Goal: Task Accomplishment & Management: Complete application form

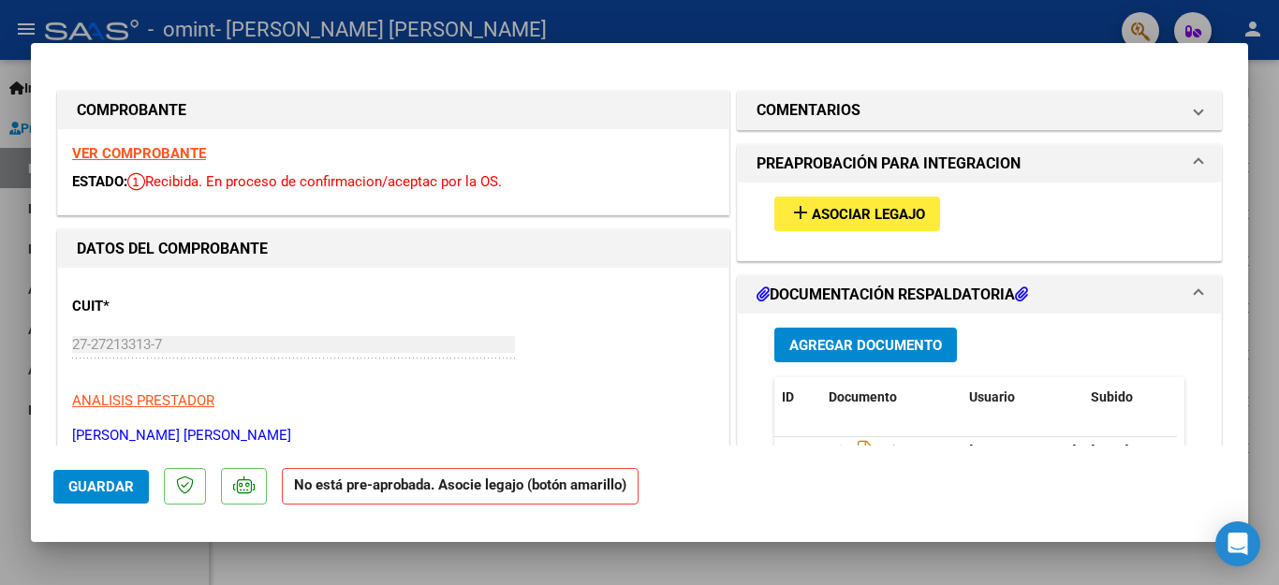
scroll to position [3, 0]
click at [843, 209] on span "Asociar Legajo" at bounding box center [868, 214] width 113 height 17
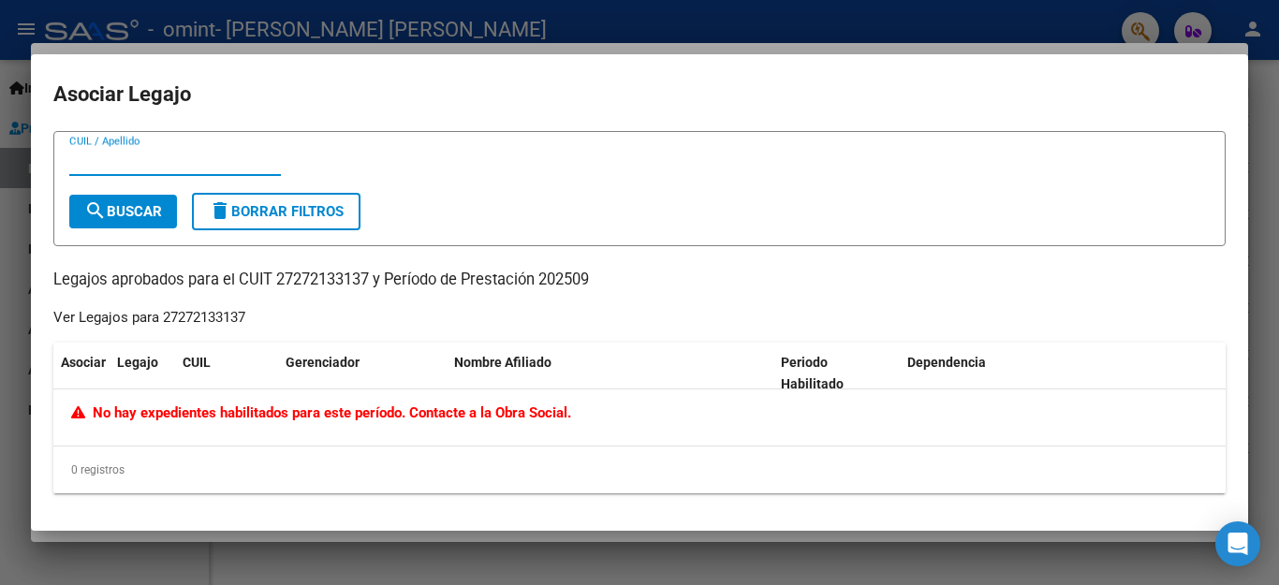
click at [609, 17] on div at bounding box center [639, 292] width 1279 height 585
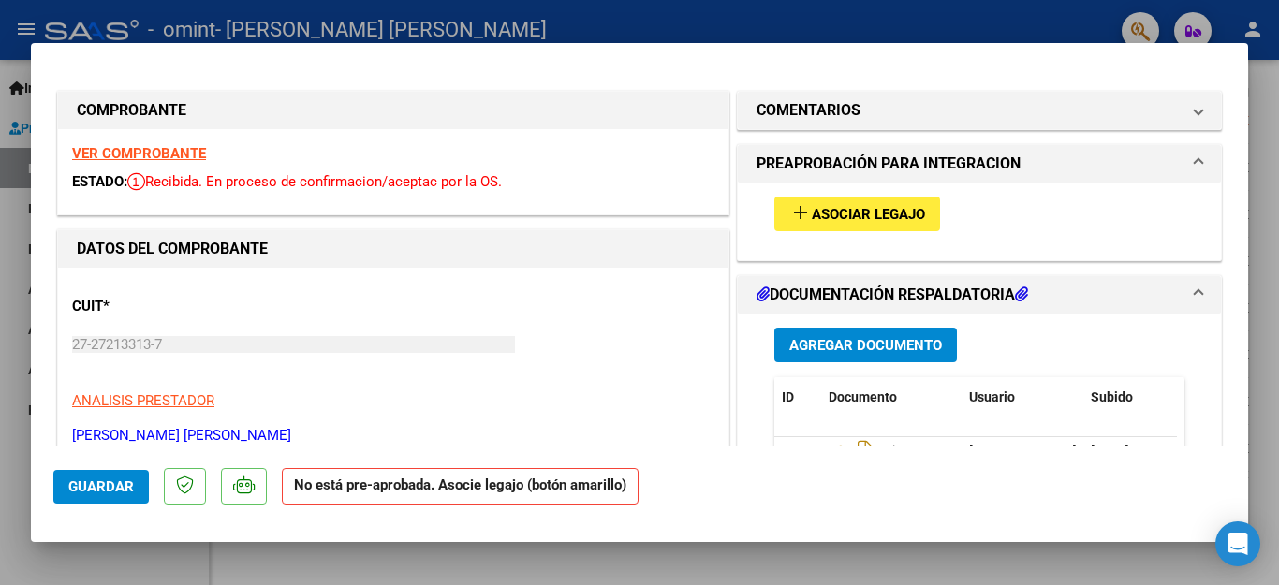
click at [989, 17] on div at bounding box center [639, 292] width 1279 height 585
type input "$ 0,00"
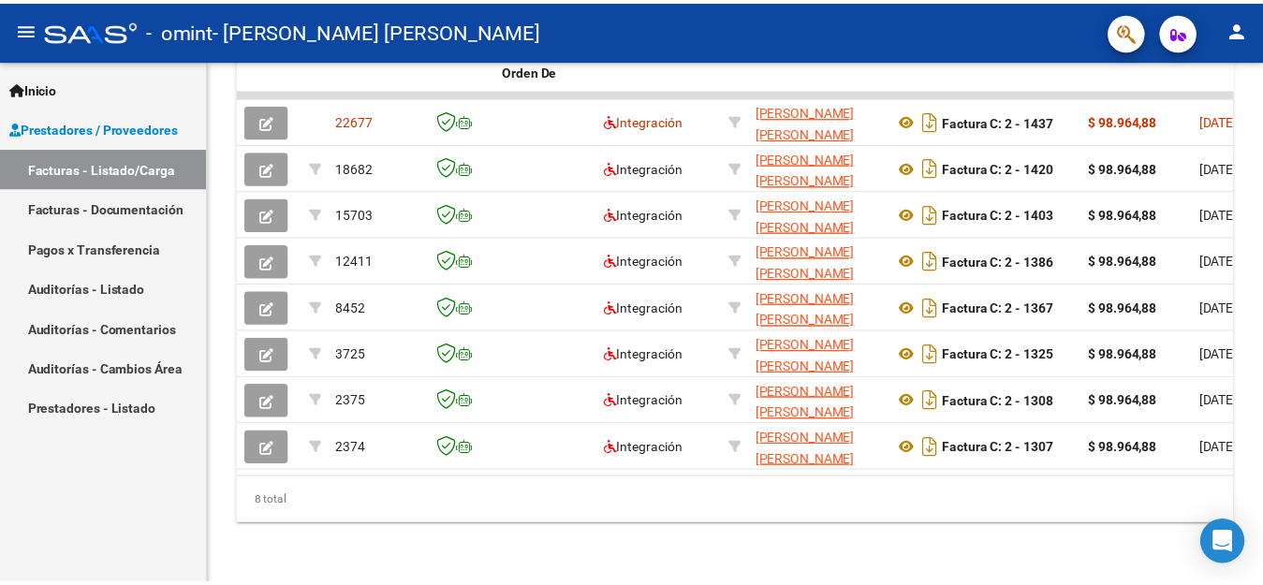
scroll to position [617, 0]
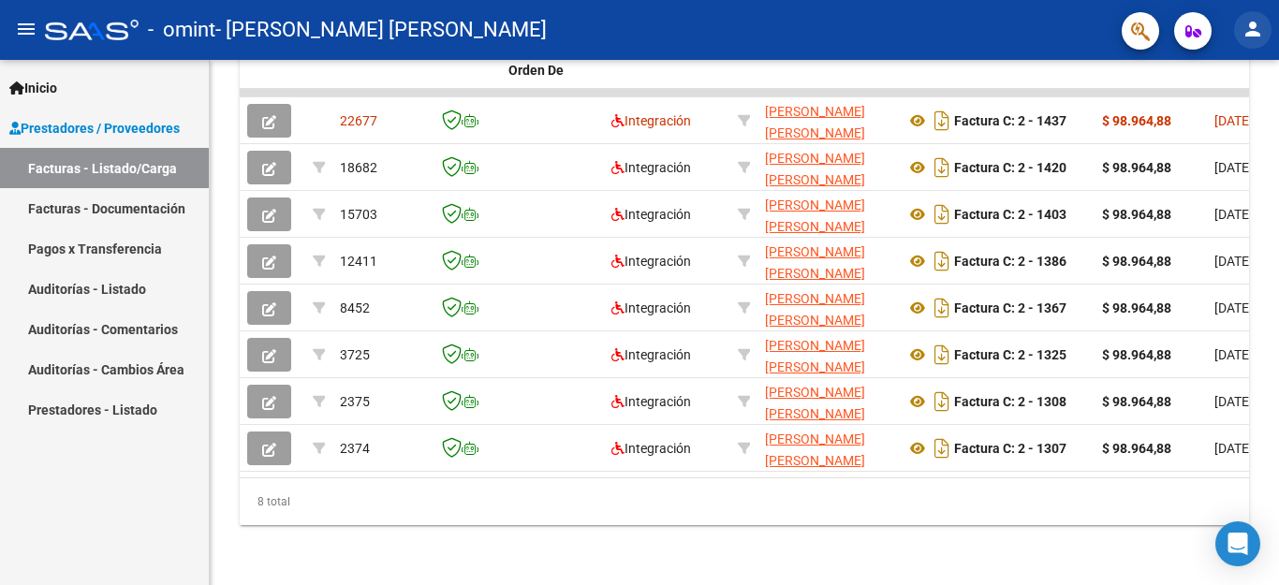
click at [1254, 35] on mat-icon "person" at bounding box center [1253, 29] width 22 height 22
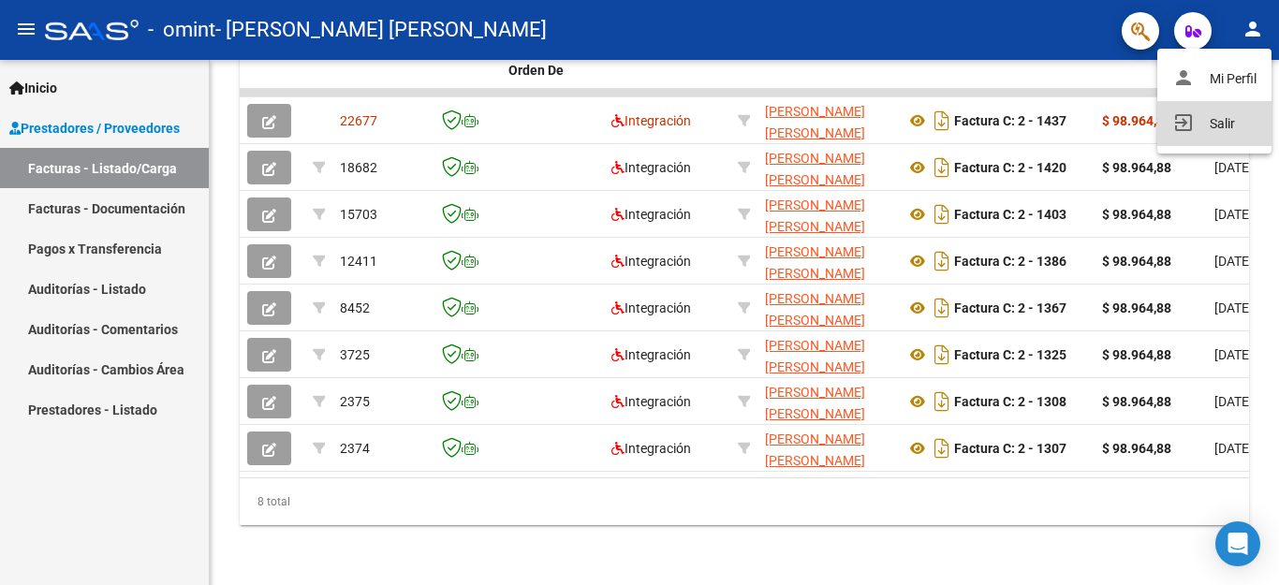
click at [1203, 127] on button "exit_to_app Salir" at bounding box center [1214, 123] width 114 height 45
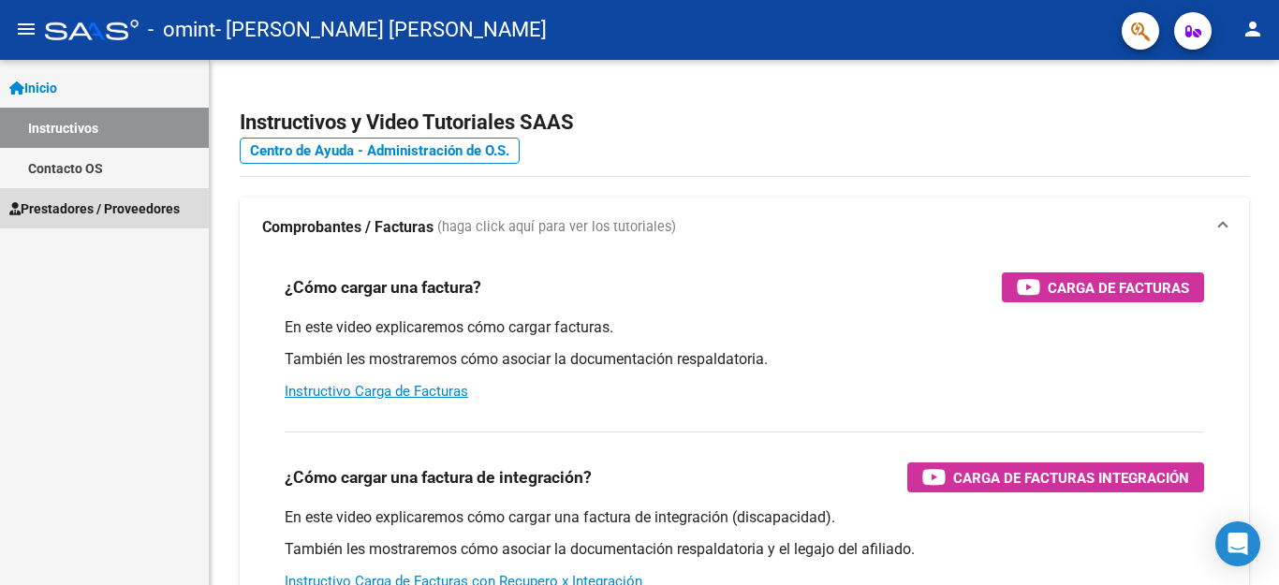
drag, startPoint x: 84, startPoint y: 199, endPoint x: 110, endPoint y: 201, distance: 25.4
click at [86, 200] on span "Prestadores / Proveedores" at bounding box center [94, 209] width 170 height 21
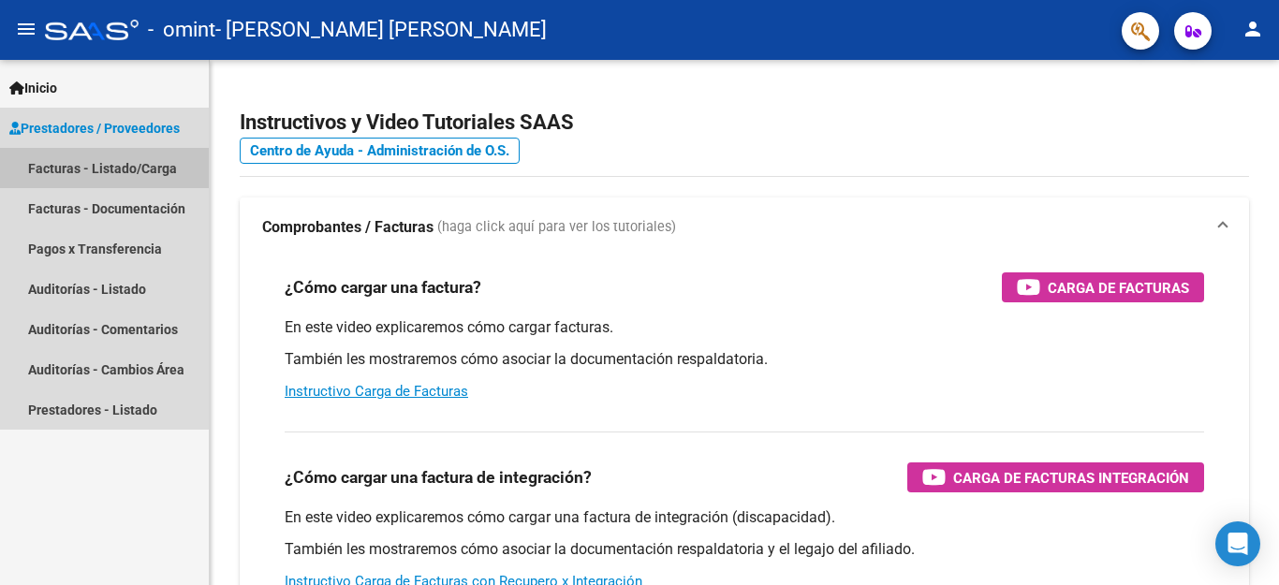
click at [104, 157] on link "Facturas - Listado/Carga" at bounding box center [104, 168] width 209 height 40
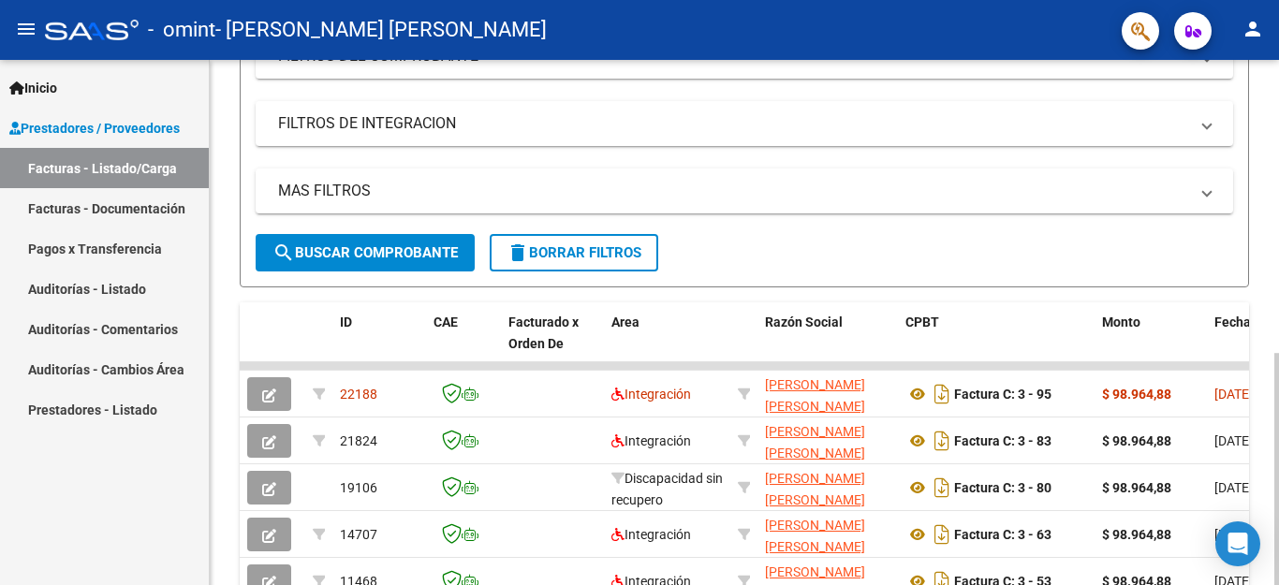
scroll to position [405, 0]
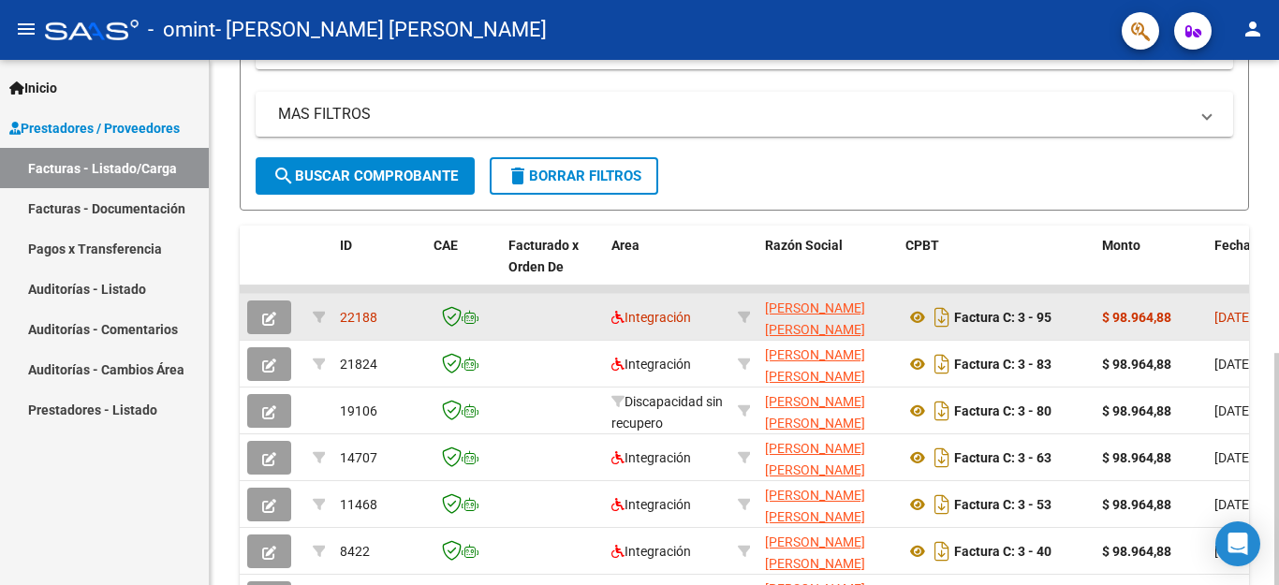
click at [261, 323] on button "button" at bounding box center [269, 318] width 44 height 34
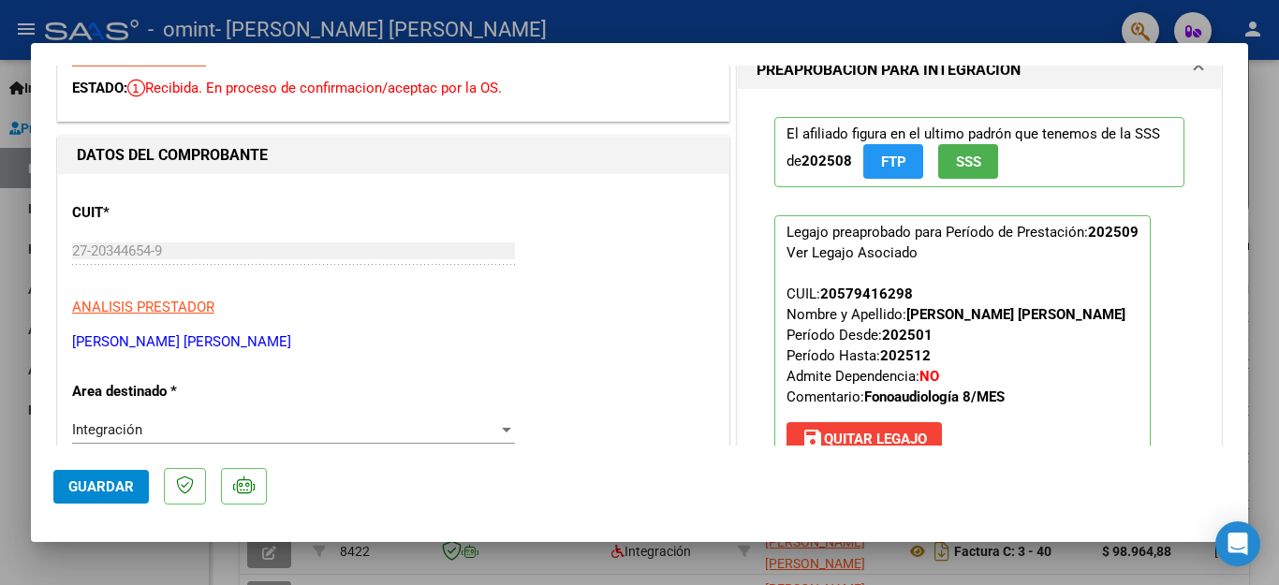
scroll to position [0, 0]
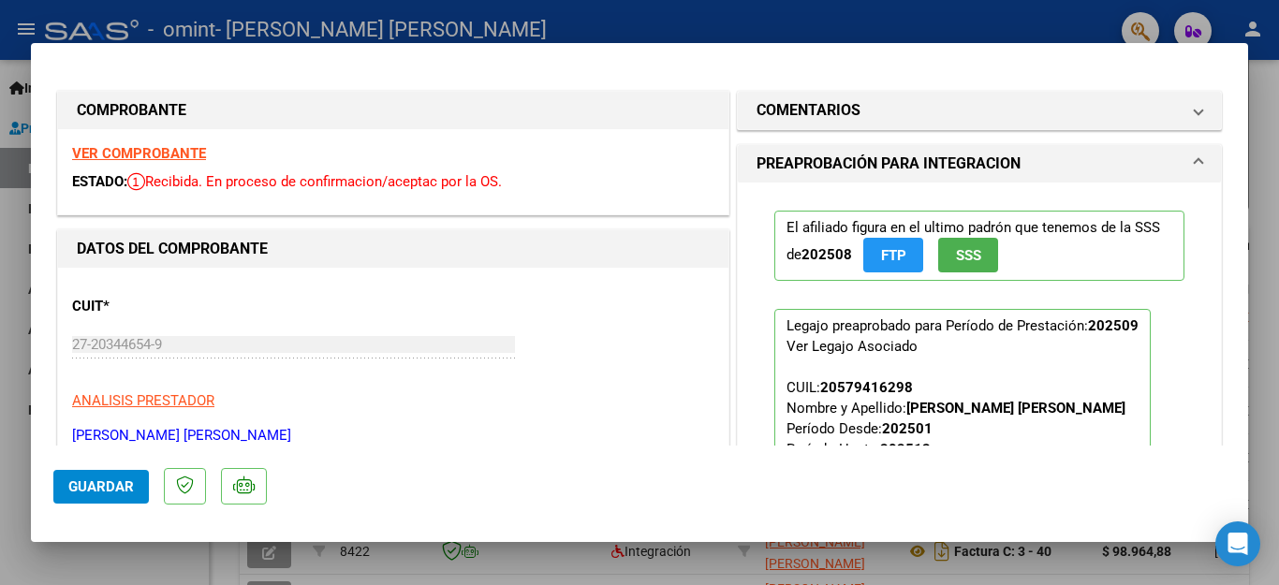
click at [902, 15] on div at bounding box center [639, 292] width 1279 height 585
type input "$ 0,00"
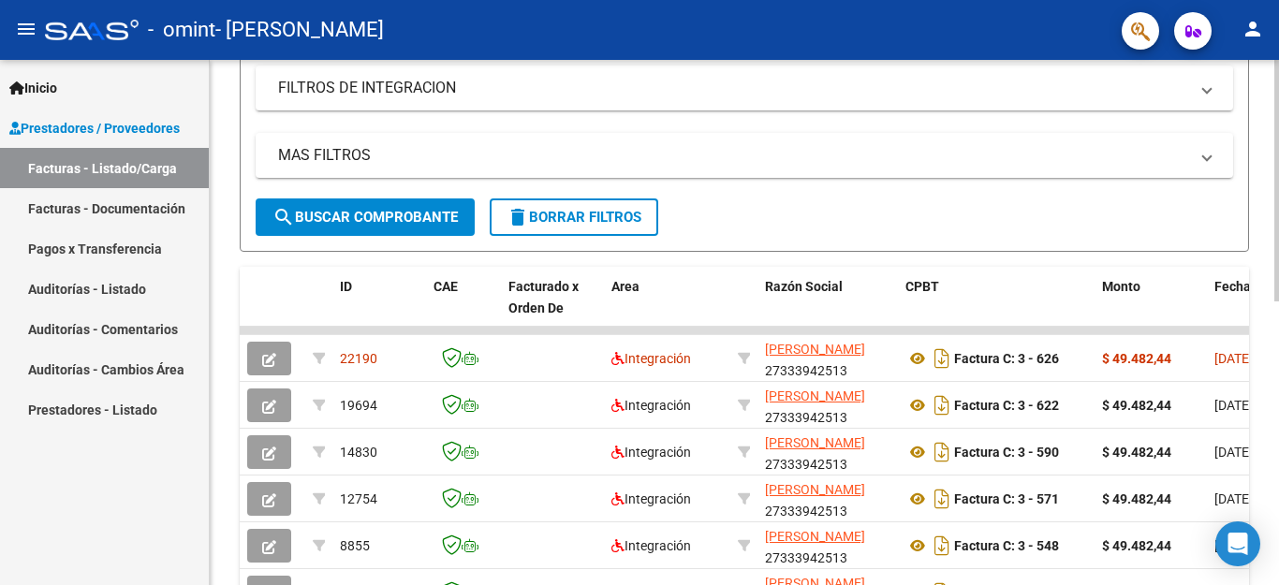
scroll to position [468, 0]
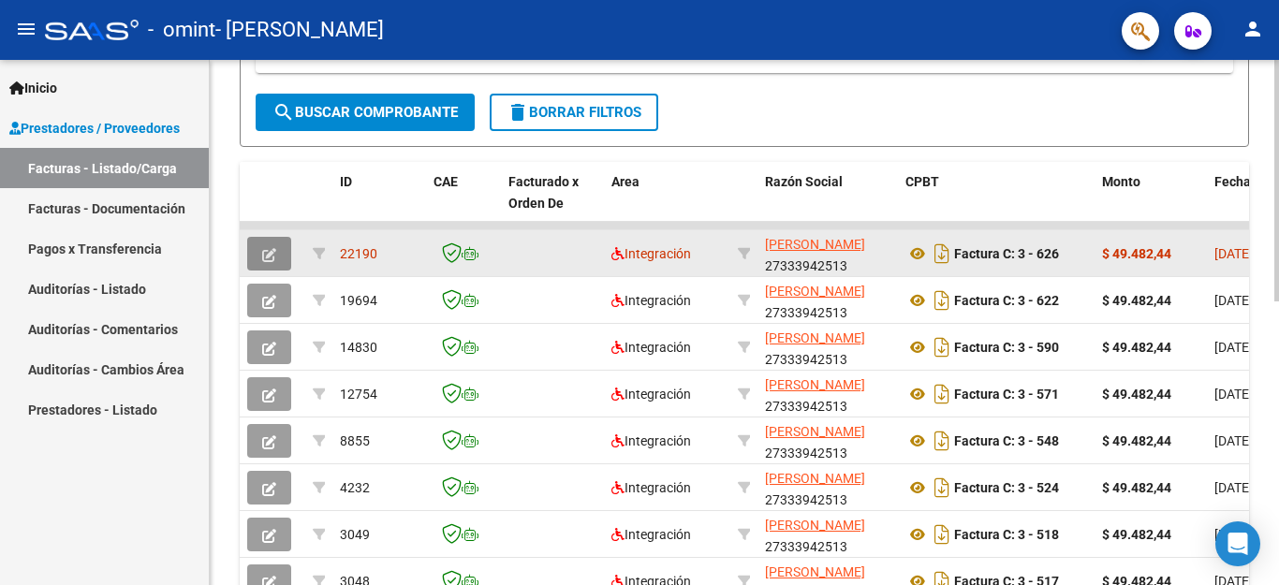
click at [274, 253] on icon "button" at bounding box center [269, 255] width 14 height 14
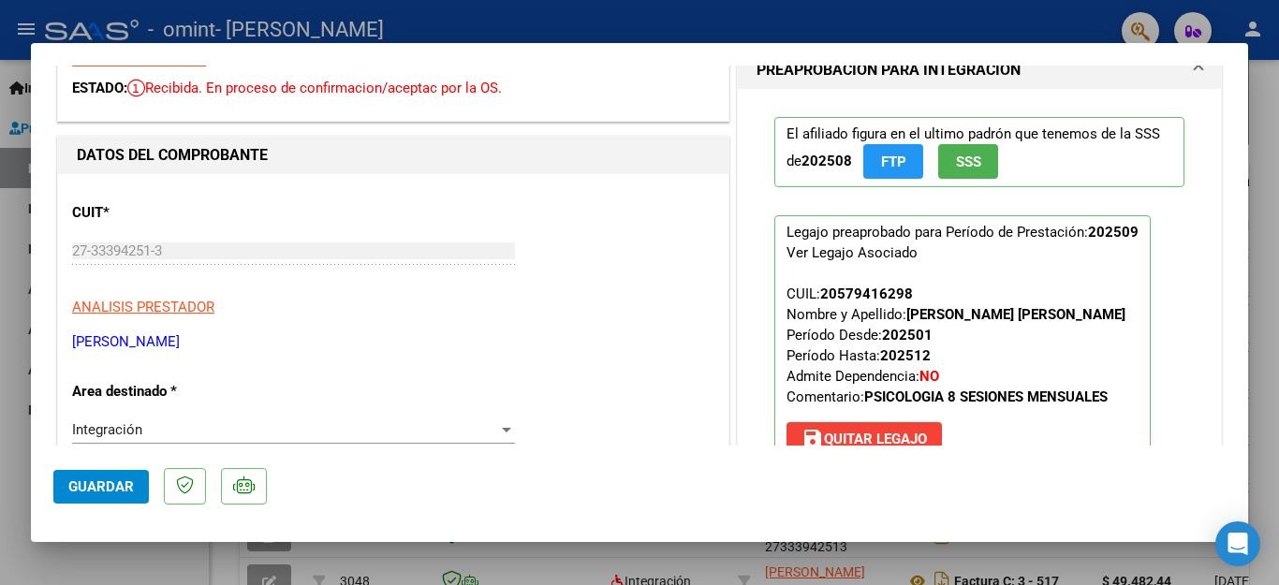
scroll to position [0, 0]
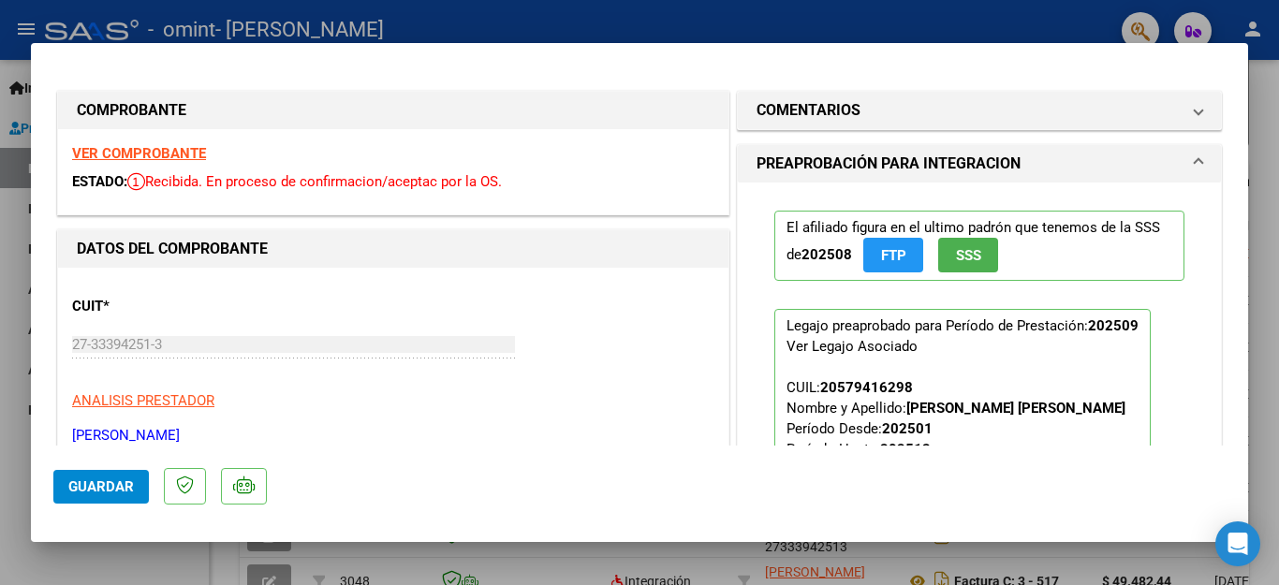
click at [670, 13] on div at bounding box center [639, 292] width 1279 height 585
type input "$ 0,00"
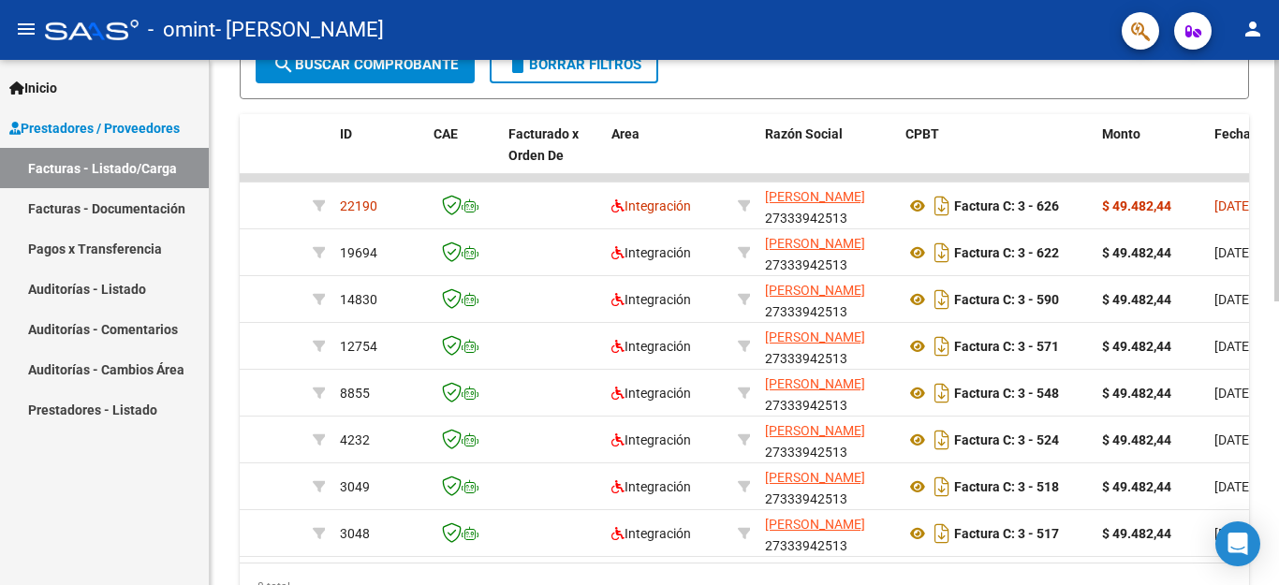
scroll to position [468, 0]
